Goal: Find specific page/section: Find specific page/section

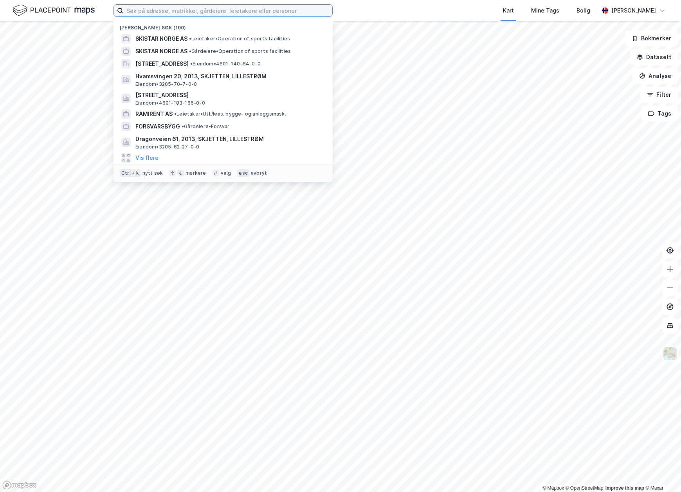
click at [204, 14] on input at bounding box center [227, 11] width 209 height 12
paste input "[STREET_ADDRESS]"
type input "[STREET_ADDRESS]"
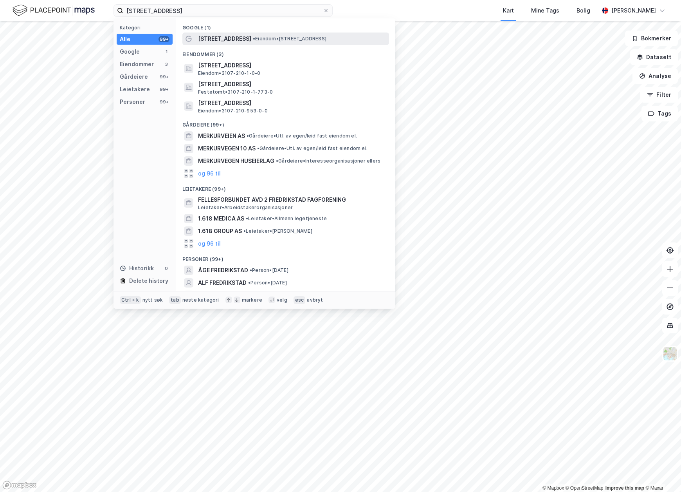
click at [227, 40] on span "[STREET_ADDRESS]" at bounding box center [224, 38] width 53 height 9
